Goal: Information Seeking & Learning: Learn about a topic

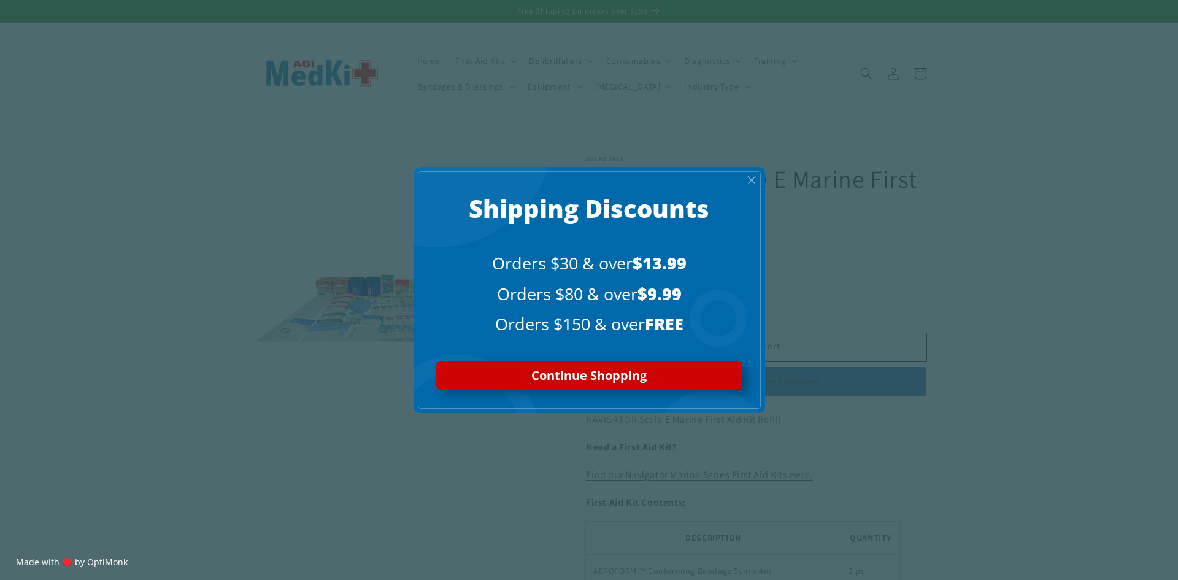
click at [752, 179] on span "X" at bounding box center [751, 180] width 10 height 14
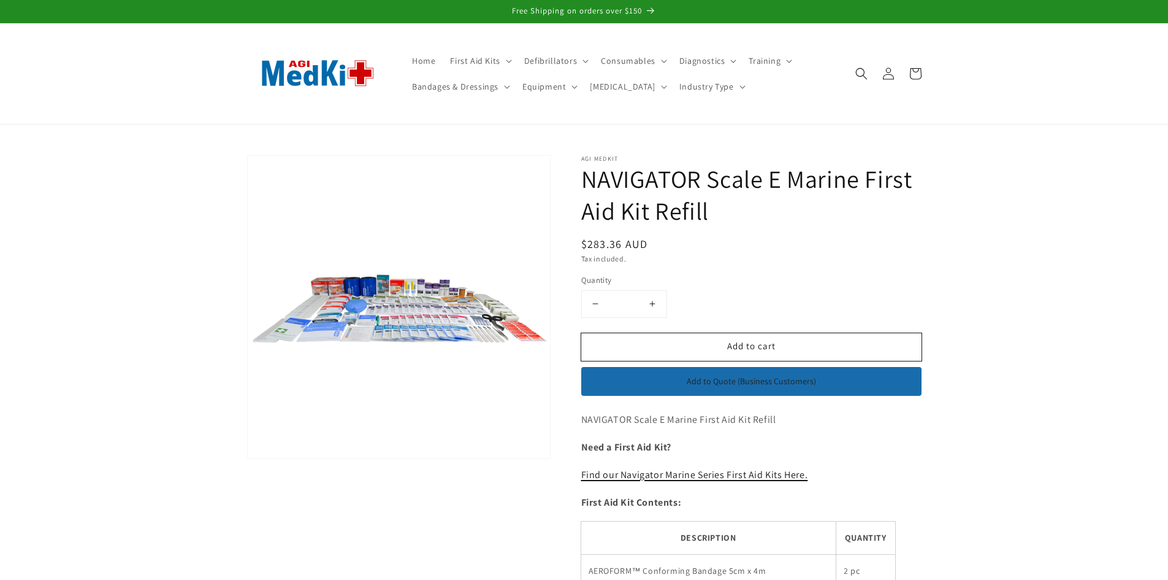
click at [739, 474] on link "Find our Navigator Marine Series First Aid Kits Here." at bounding box center [694, 474] width 227 height 13
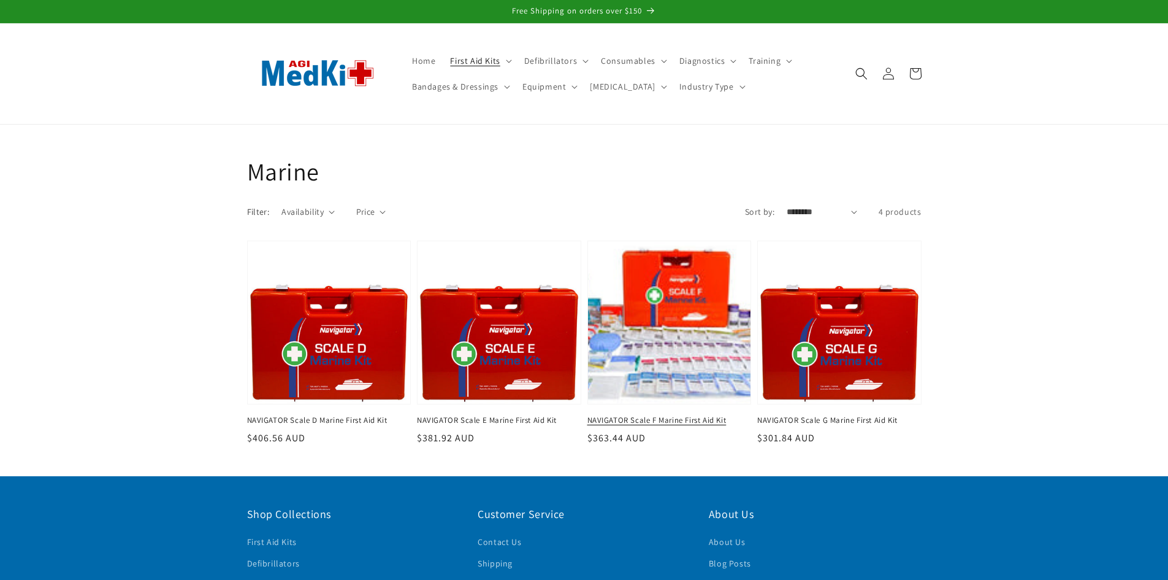
click at [689, 415] on link "NAVIGATOR Scale F Marine First Aid Kit" at bounding box center [666, 420] width 157 height 11
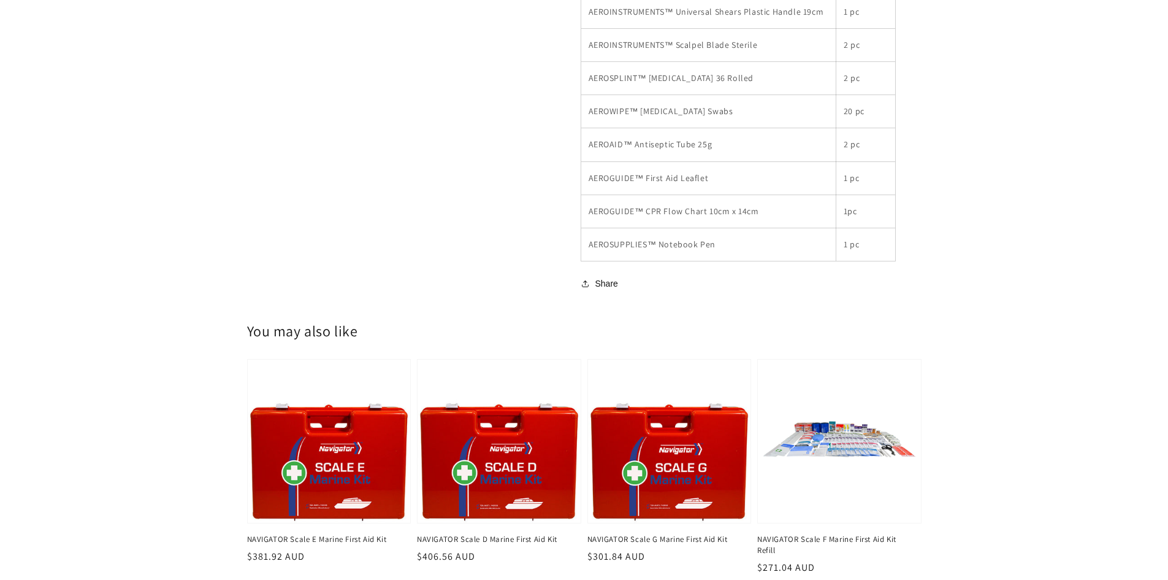
scroll to position [2085, 0]
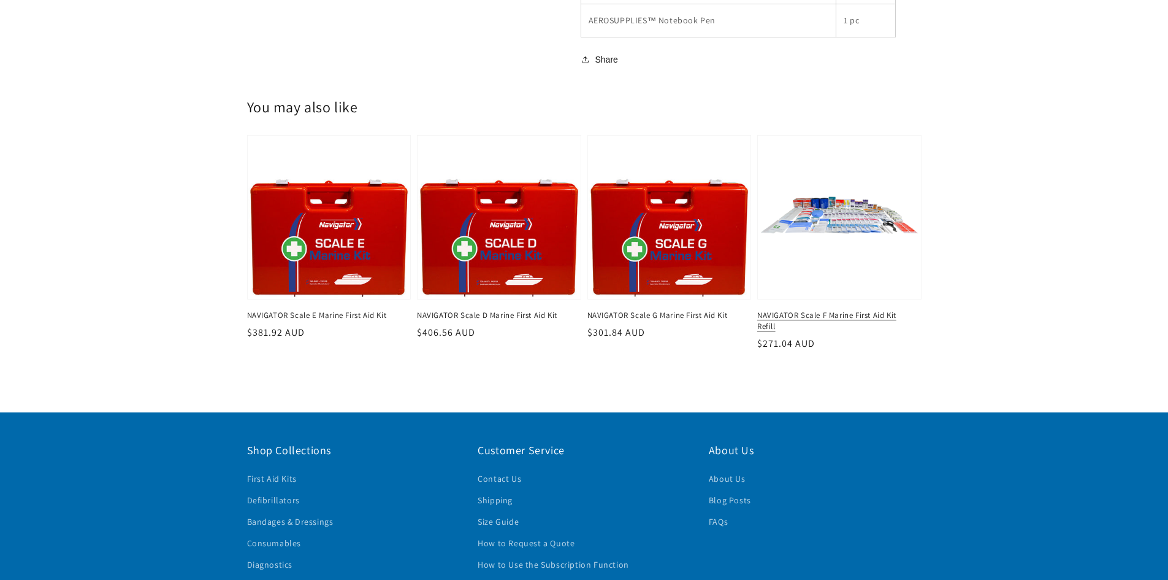
click at [838, 310] on link "NAVIGATOR Scale F Marine First Aid Kit Refill" at bounding box center [835, 321] width 157 height 22
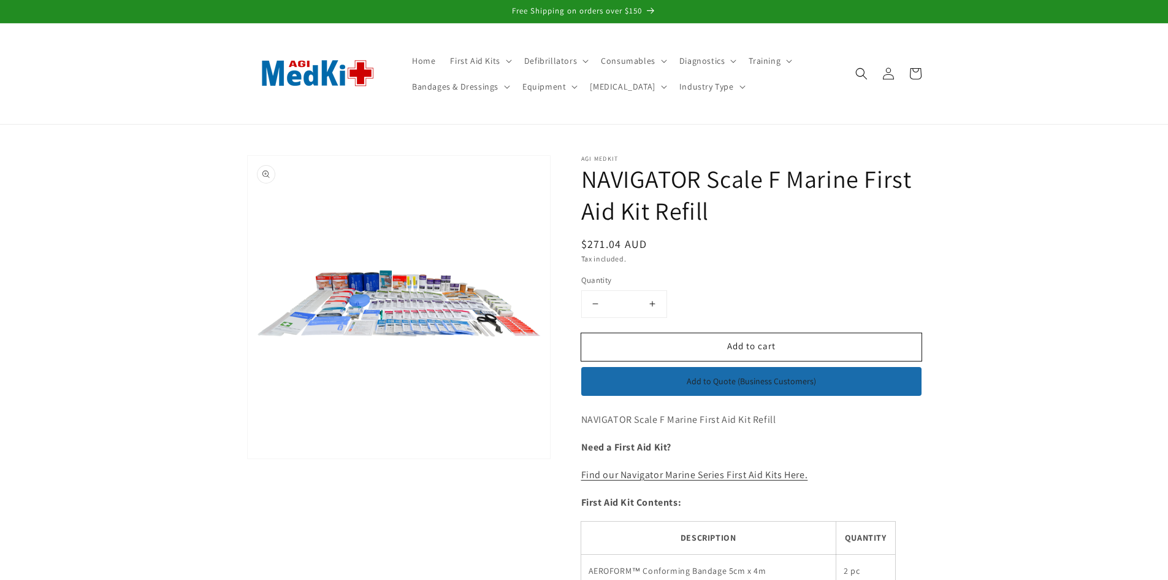
click at [248, 458] on button "Open media 1 in modal" at bounding box center [248, 458] width 0 height 0
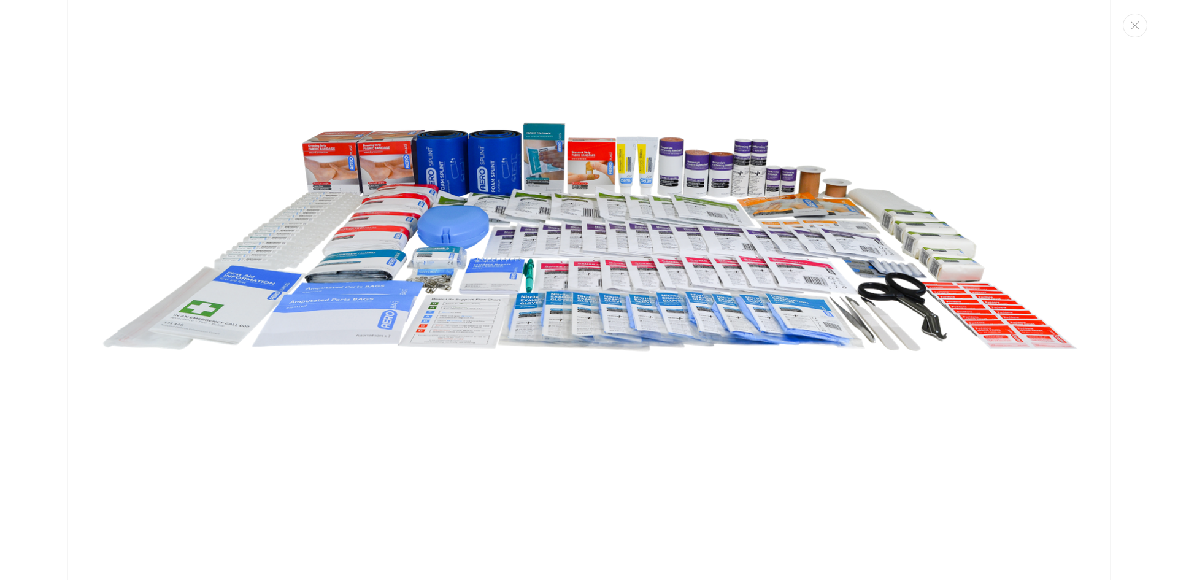
scroll to position [230, 0]
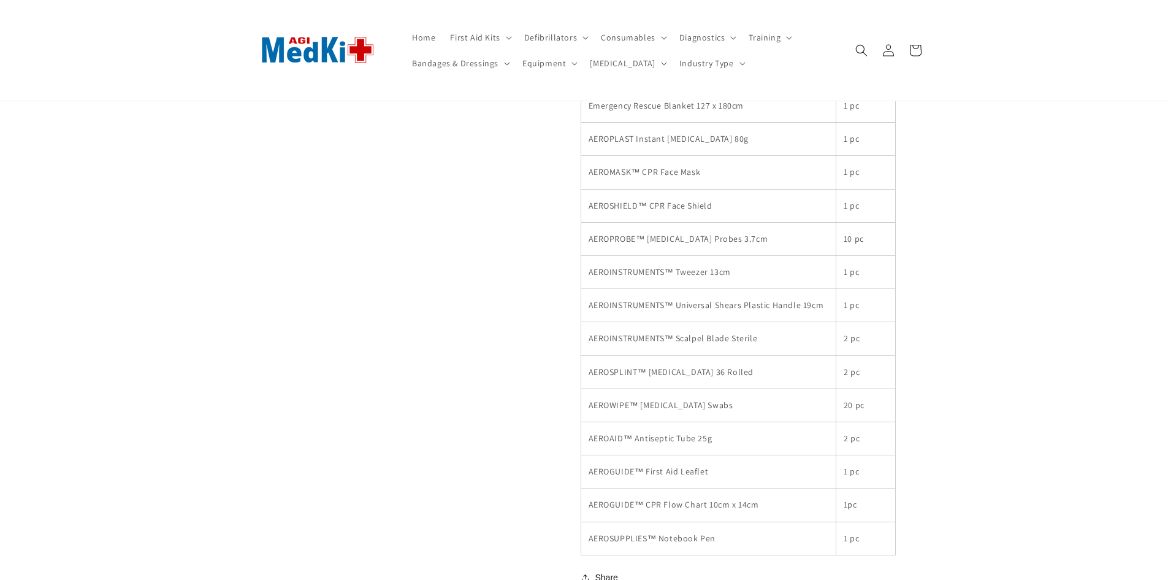
scroll to position [1165, 0]
